Goal: Obtain resource: Download file/media

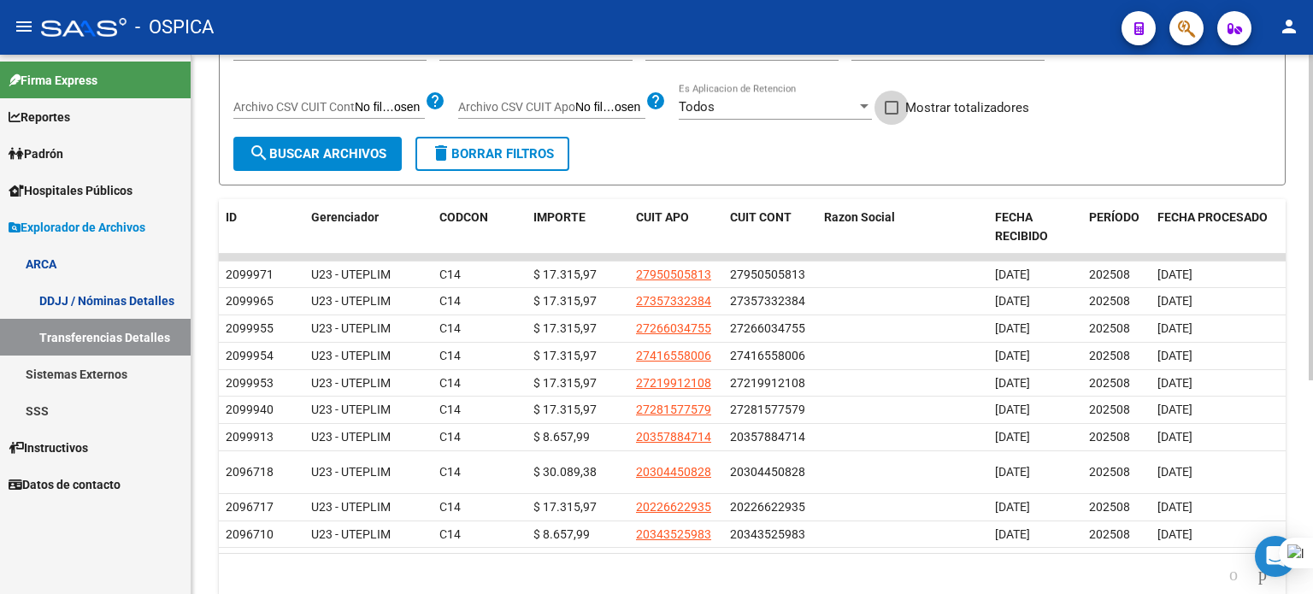
click at [892, 108] on span at bounding box center [892, 108] width 14 height 14
click at [891, 115] on input "Mostrar totalizadores" at bounding box center [890, 115] width 1 height 1
checkbox input "true"
click at [267, 144] on mat-icon "search" at bounding box center [259, 153] width 21 height 21
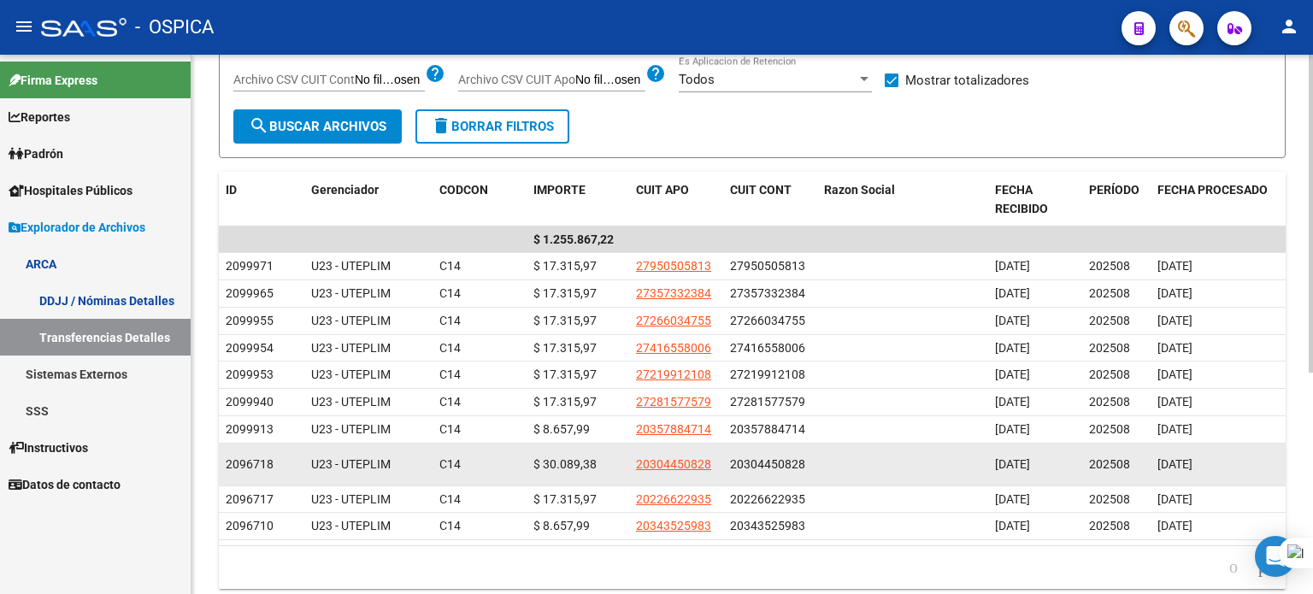
scroll to position [373, 0]
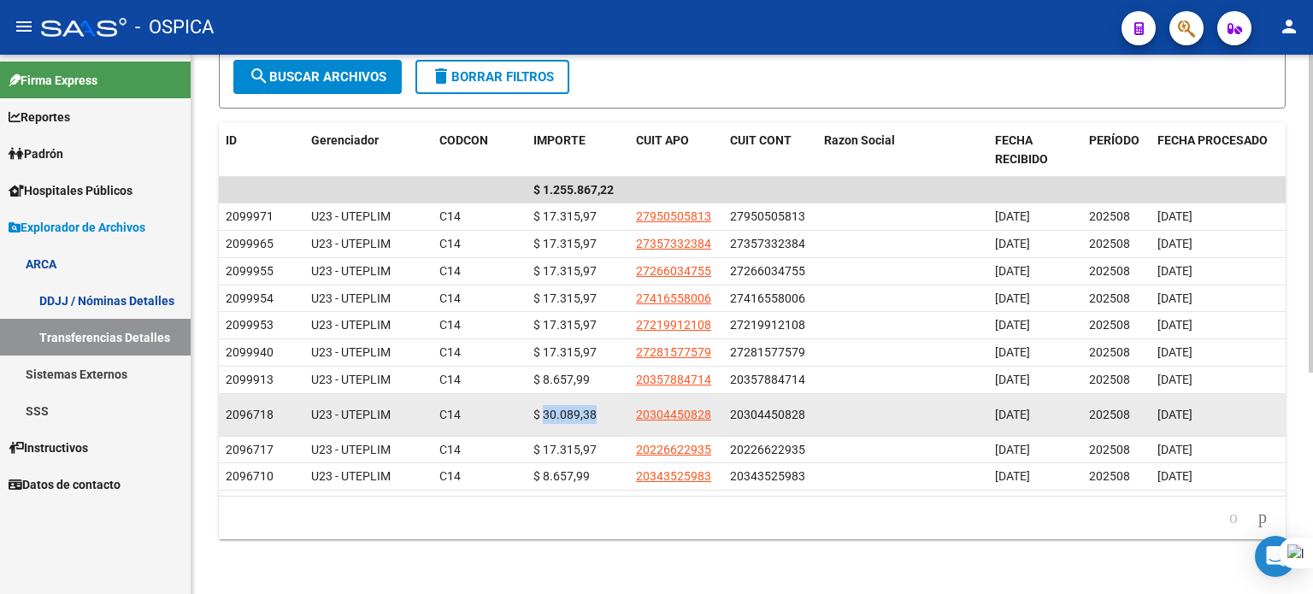
drag, startPoint x: 544, startPoint y: 403, endPoint x: 603, endPoint y: 406, distance: 59.1
click at [603, 406] on div "$ 30.089,38" at bounding box center [577, 415] width 89 height 20
click at [482, 405] on div "C14" at bounding box center [462, 415] width 46 height 20
drag, startPoint x: 543, startPoint y: 398, endPoint x: 598, endPoint y: 400, distance: 55.6
click at [598, 405] on div "$ 30.089,38" at bounding box center [577, 415] width 89 height 20
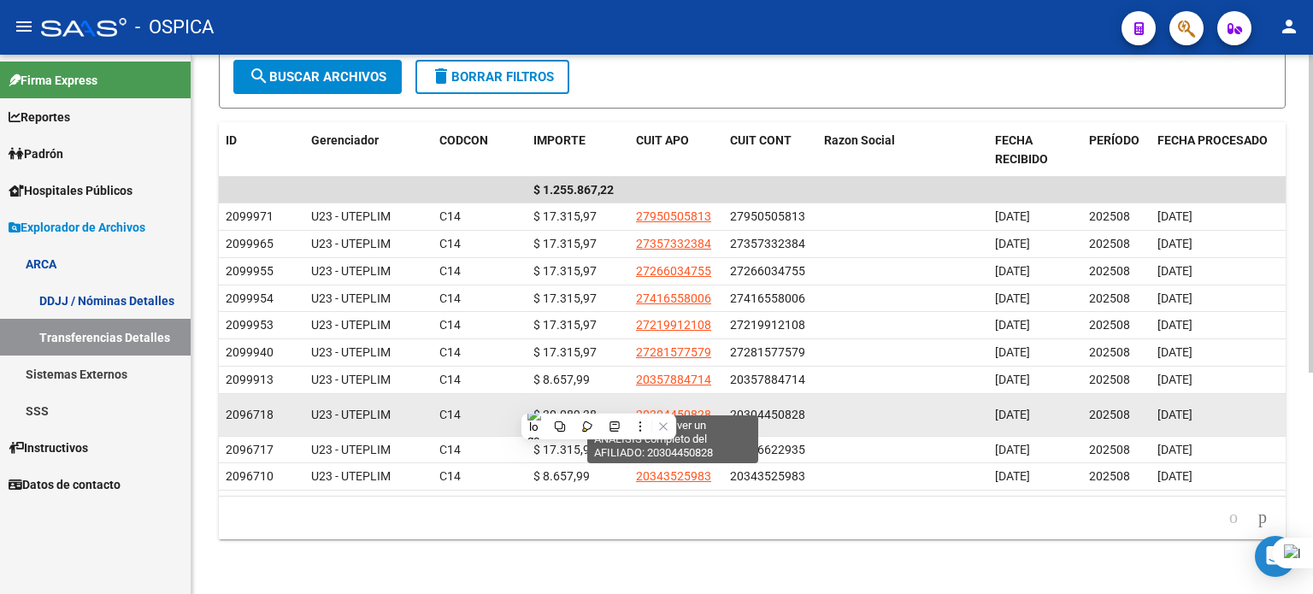
click at [679, 408] on span "20304450828" at bounding box center [673, 415] width 75 height 14
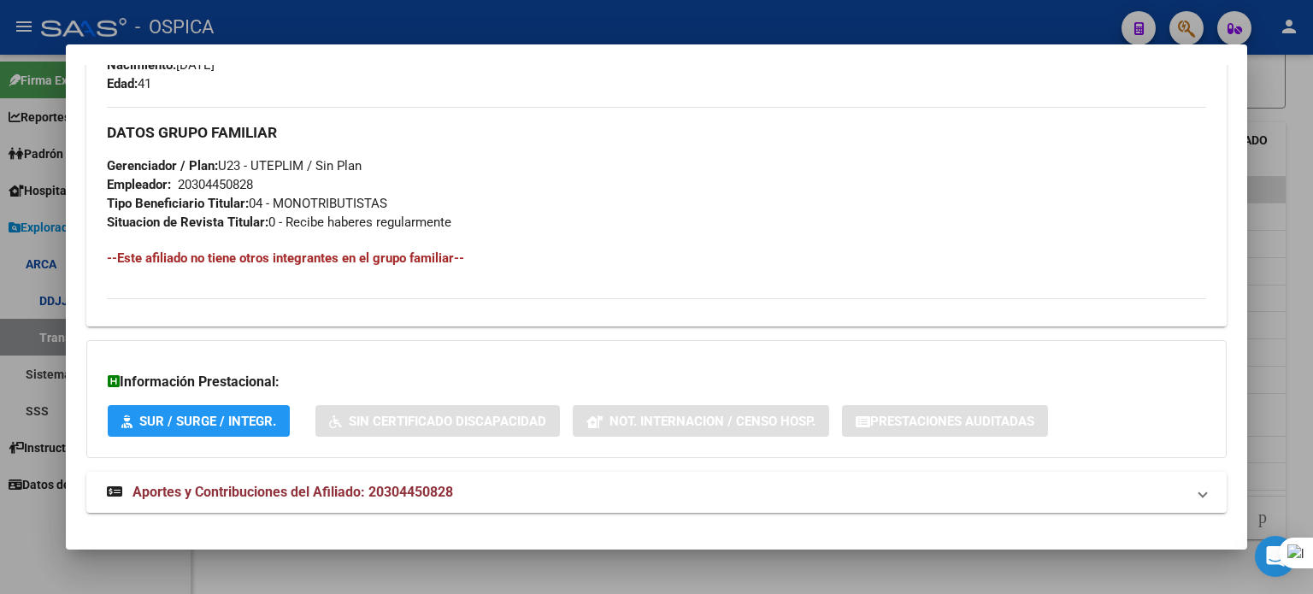
scroll to position [835, 0]
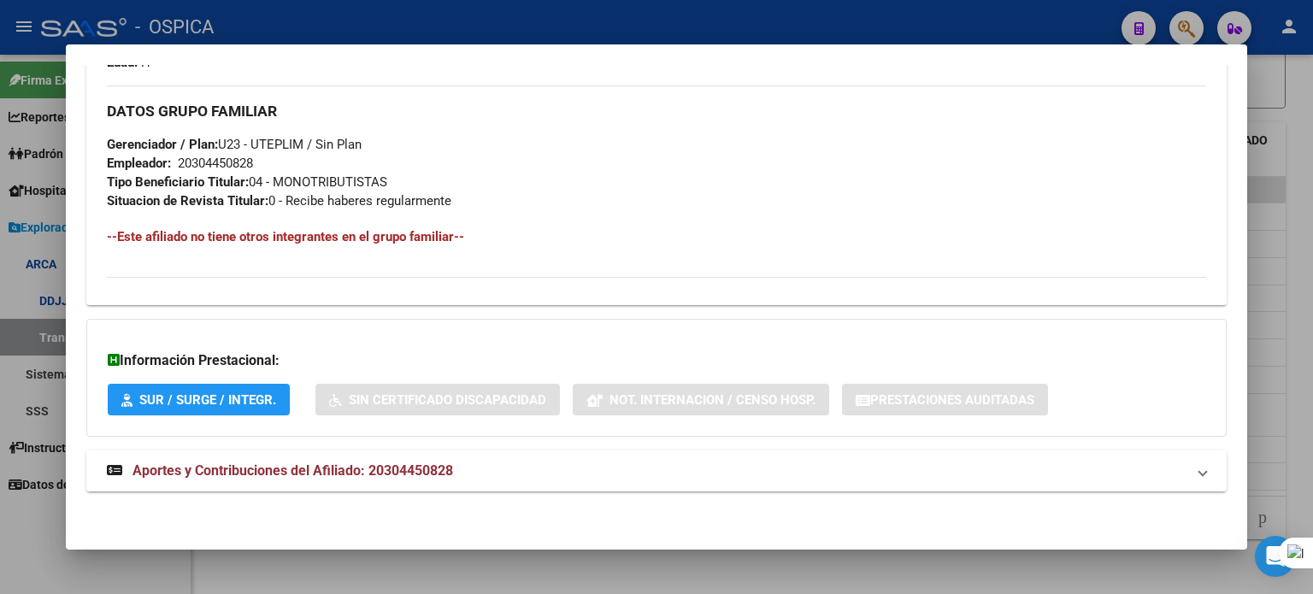
click at [291, 471] on span "Aportes y Contribuciones del Afiliado: 20304450828" at bounding box center [292, 470] width 320 height 16
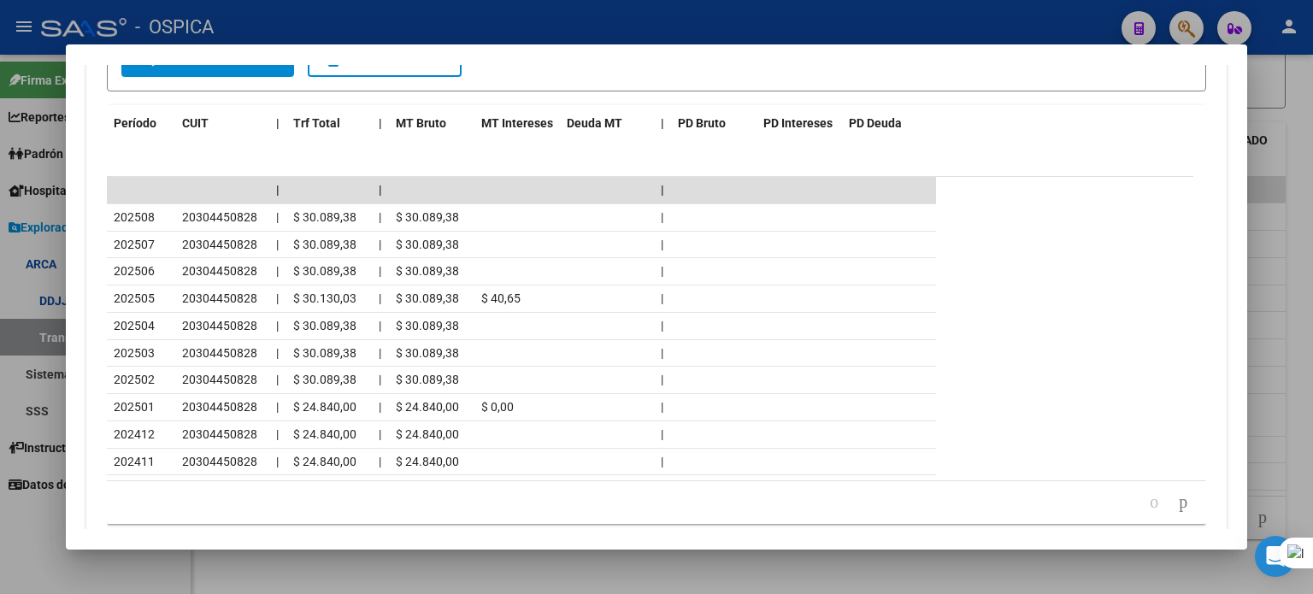
scroll to position [1531, 0]
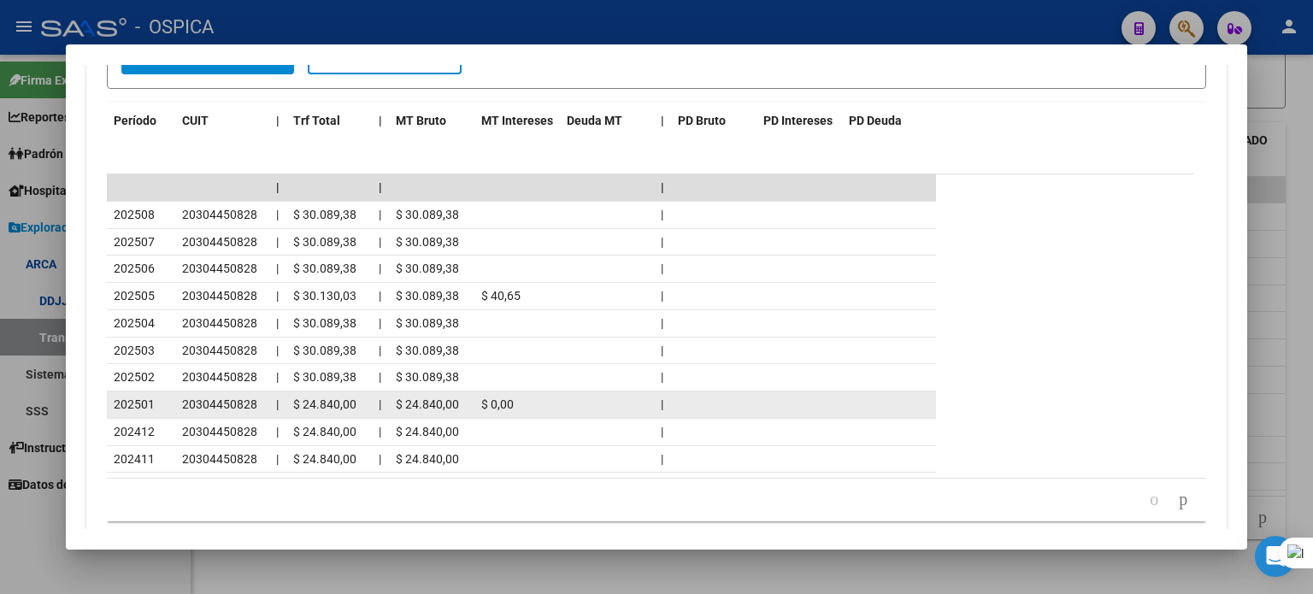
drag, startPoint x: 297, startPoint y: 402, endPoint x: 463, endPoint y: 399, distance: 166.7
click at [463, 399] on div "202501 20304450828 | $ 24.840,00 | $ 24.840,00 $ 0,00 |" at bounding box center [521, 404] width 829 height 27
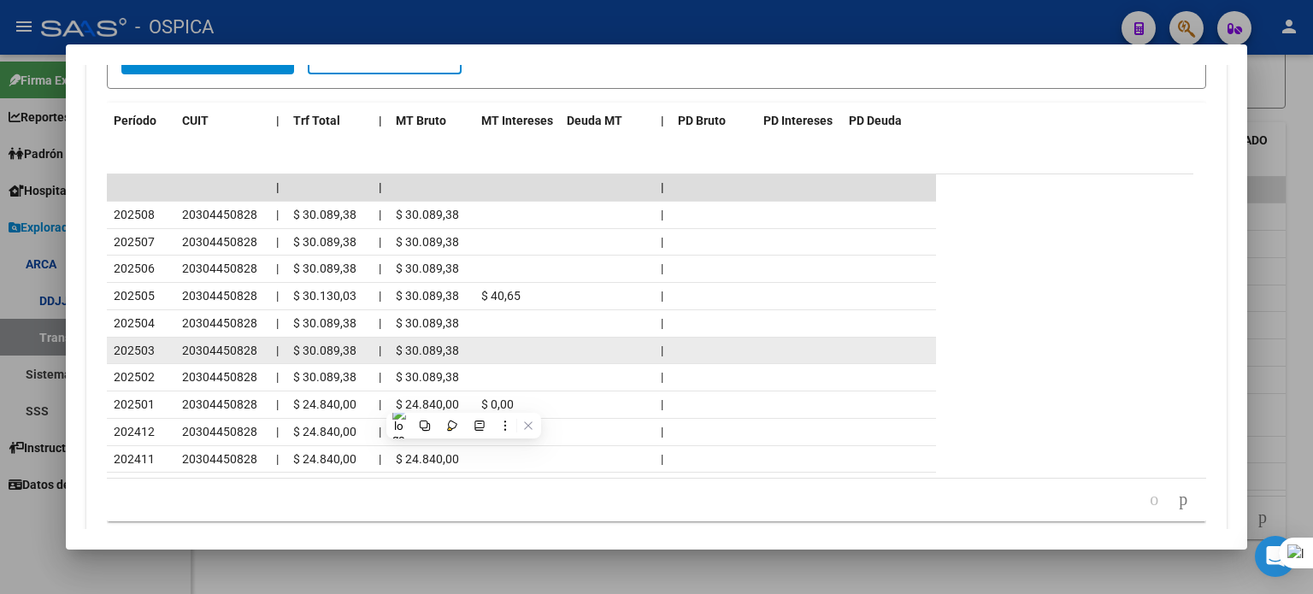
scroll to position [1599, 0]
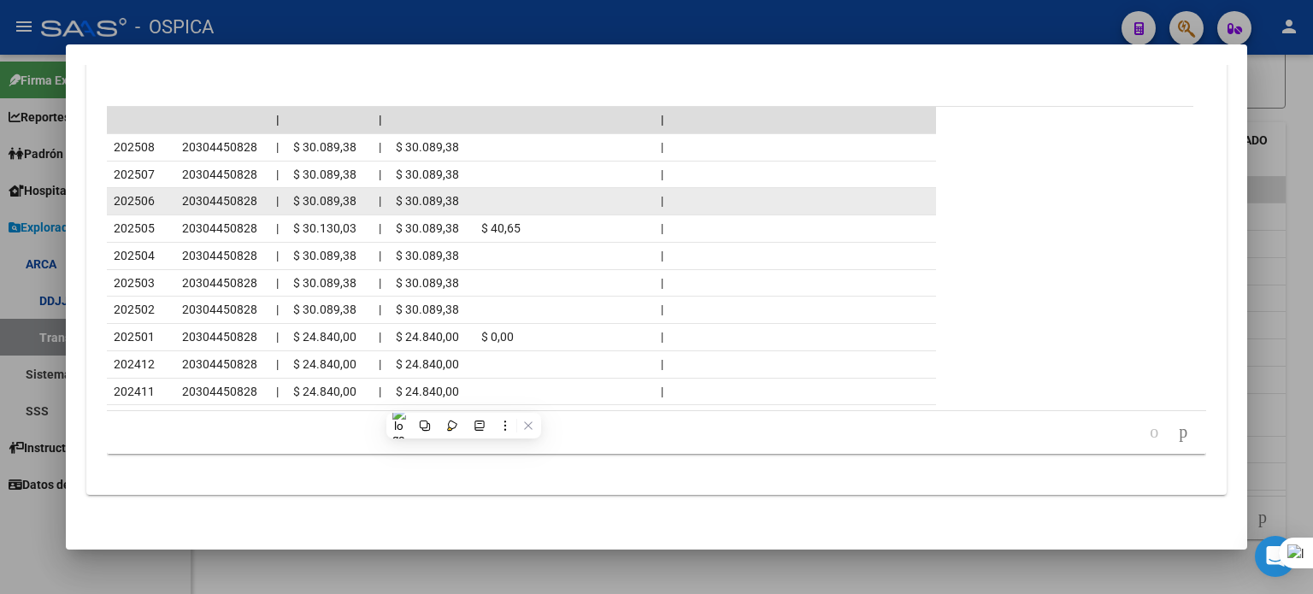
click at [561, 195] on datatable-body-cell at bounding box center [607, 201] width 94 height 26
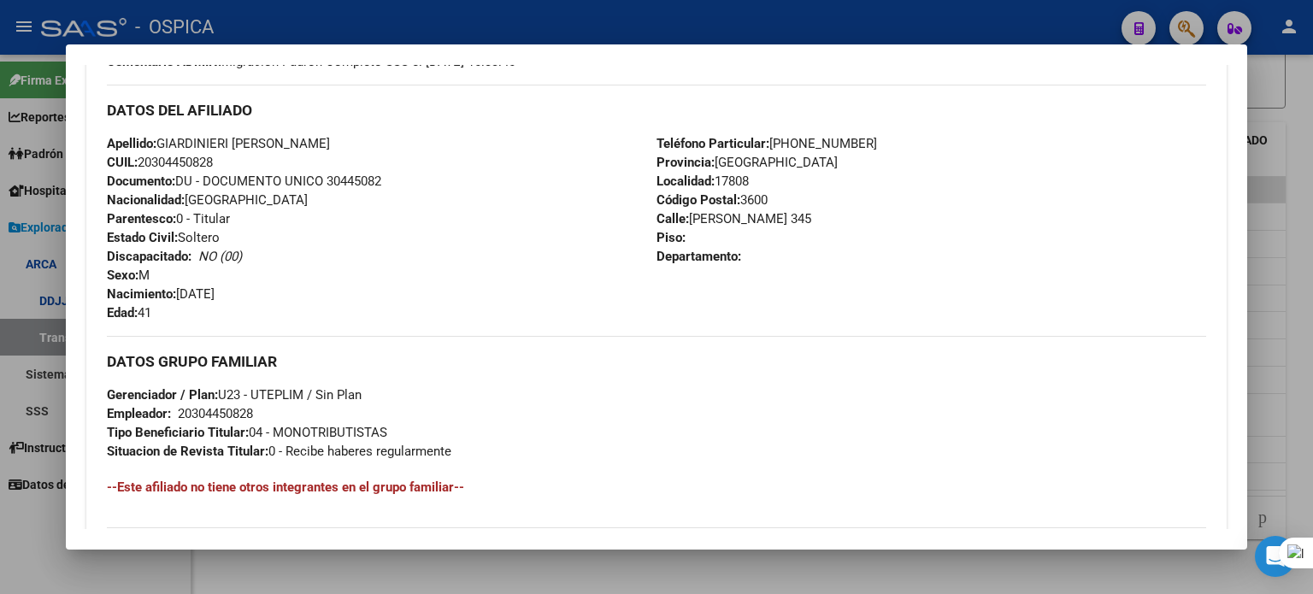
scroll to position [573, 0]
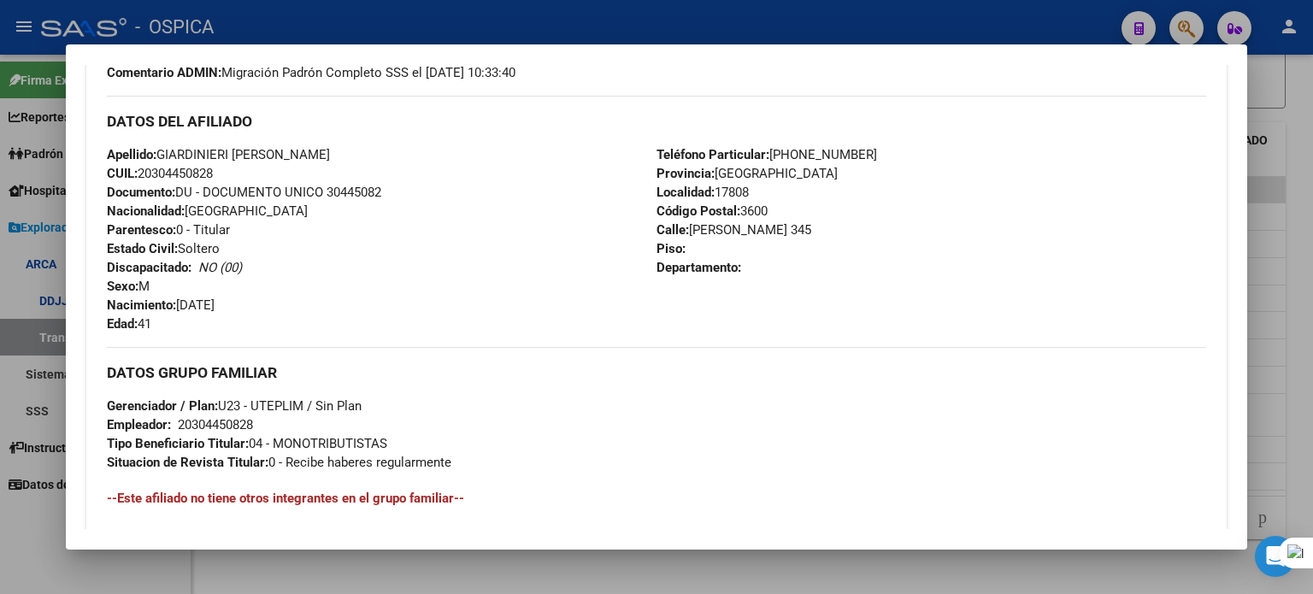
click at [905, 30] on div at bounding box center [656, 297] width 1313 height 594
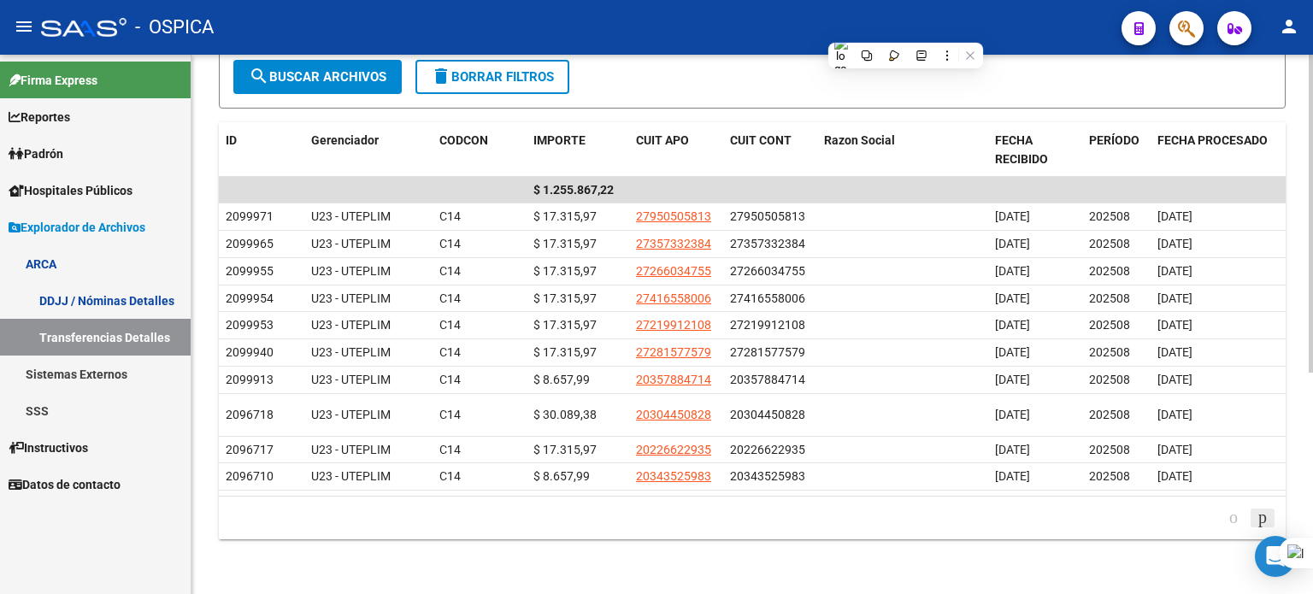
click at [1255, 517] on icon "go to next page" at bounding box center [1262, 517] width 14 height 21
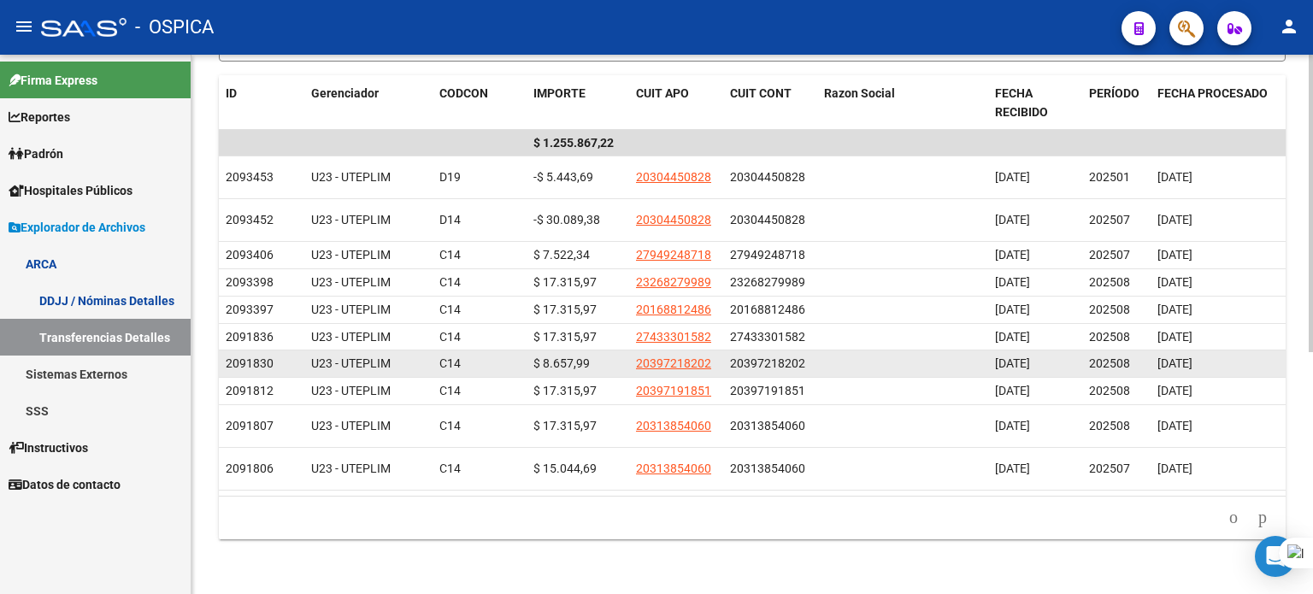
scroll to position [437, 0]
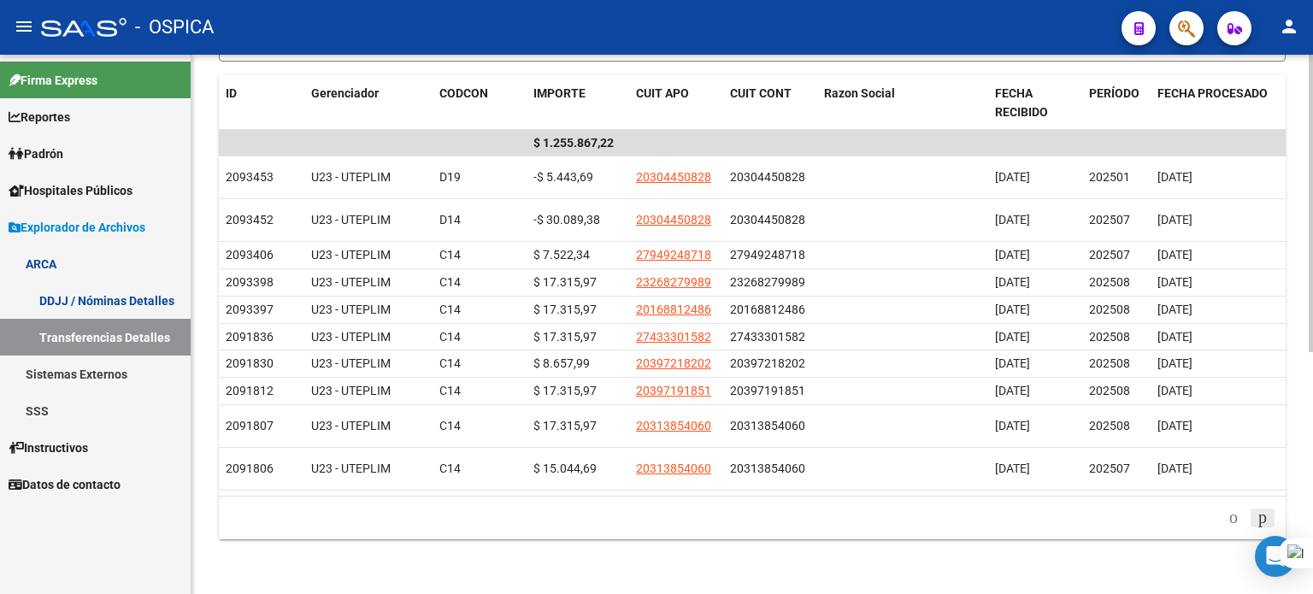
click at [1255, 521] on icon "go to next page" at bounding box center [1262, 517] width 14 height 21
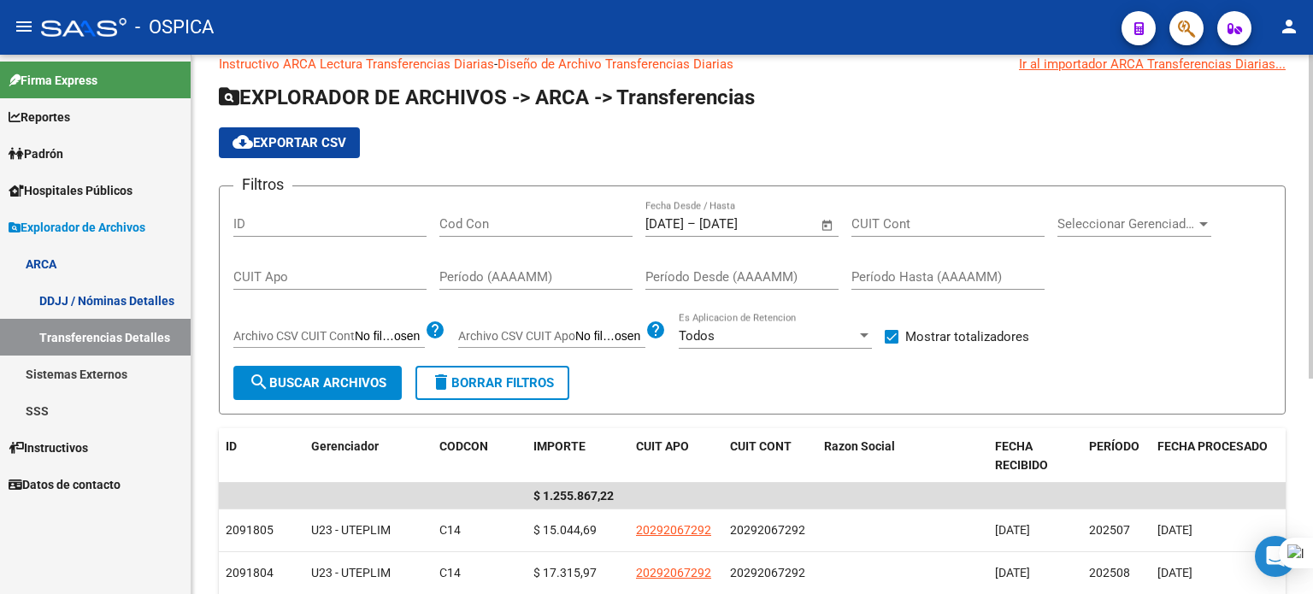
scroll to position [0, 0]
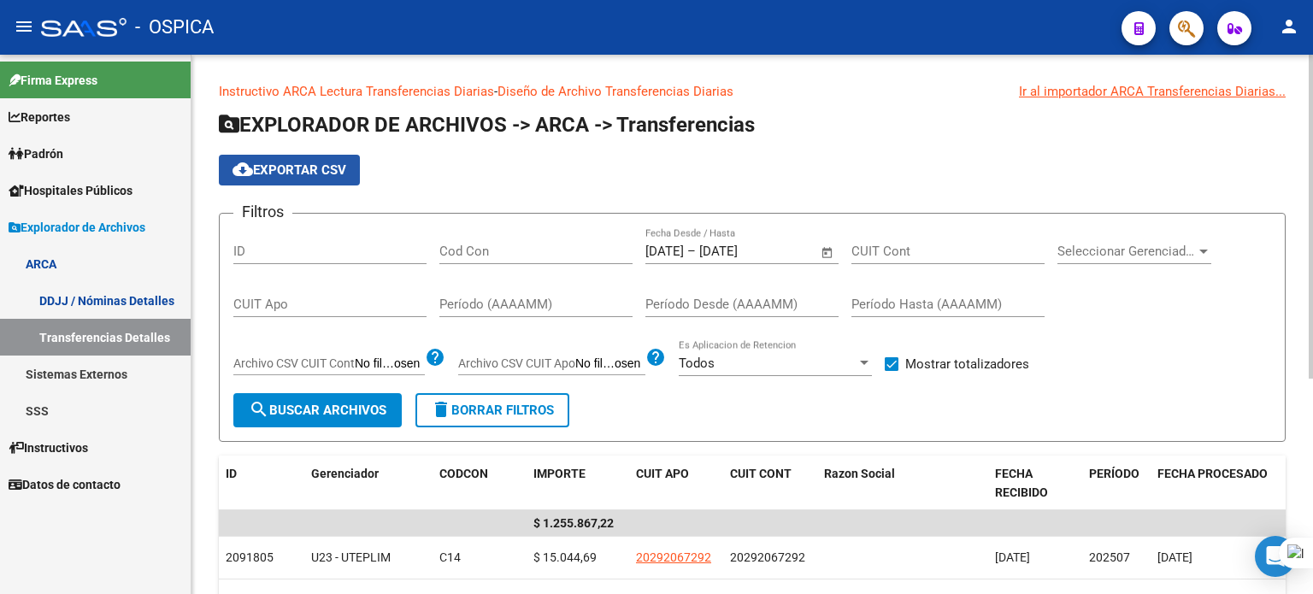
click at [283, 182] on button "cloud_download Exportar CSV" at bounding box center [289, 170] width 141 height 31
